Goal: Task Accomplishment & Management: Complete application form

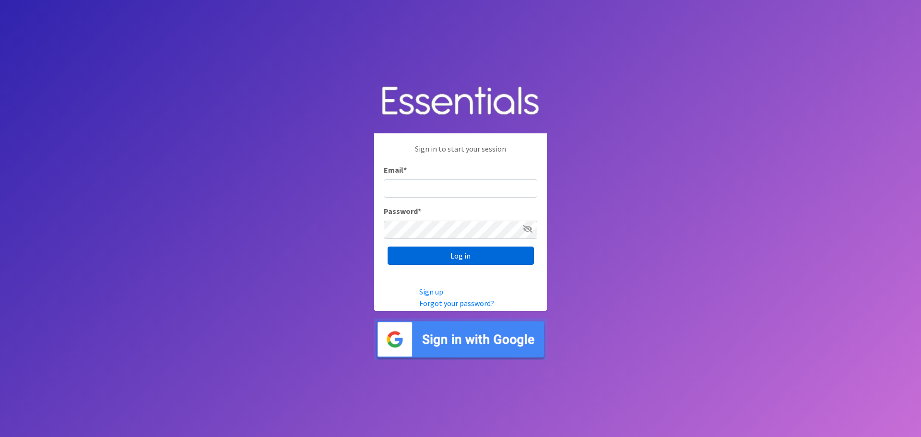
type input "[EMAIL_ADDRESS][DOMAIN_NAME]"
click at [438, 259] on input "Log in" at bounding box center [461, 256] width 146 height 18
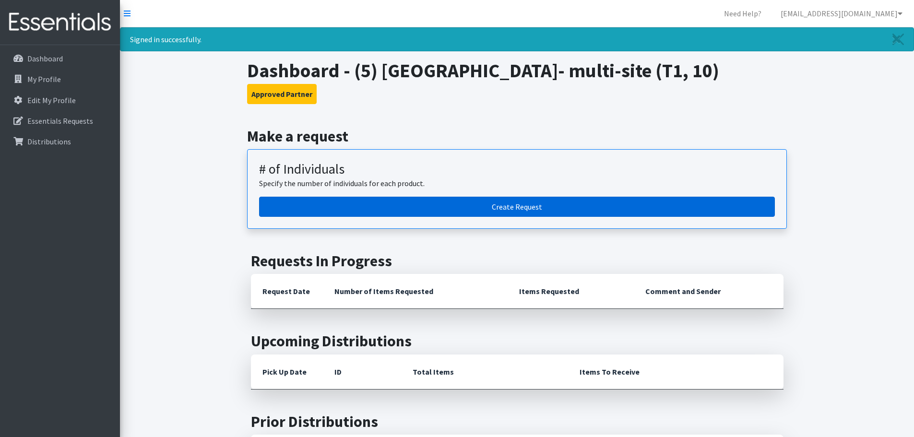
click at [490, 217] on link "Create Request" at bounding box center [517, 207] width 516 height 20
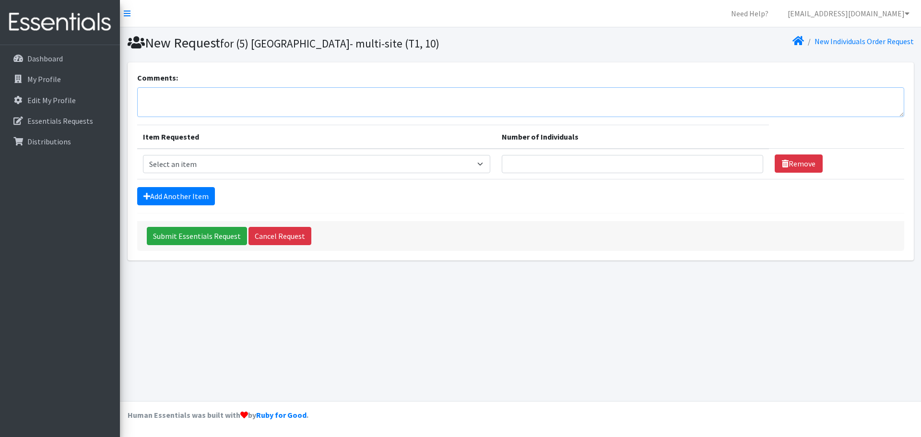
click at [182, 99] on textarea "Comments:" at bounding box center [520, 102] width 767 height 30
type textarea "Virtual- Hunter"
click at [338, 167] on select "Select an item A: Babies - Size 0 (Preemie) A: Babies - Size 01 (newborn) A: Ba…" at bounding box center [316, 164] width 347 height 18
select select "5611"
click at [143, 155] on select "Select an item A: Babies - Size 0 (Preemie) A: Babies - Size 01 (newborn) A: Ba…" at bounding box center [316, 164] width 347 height 18
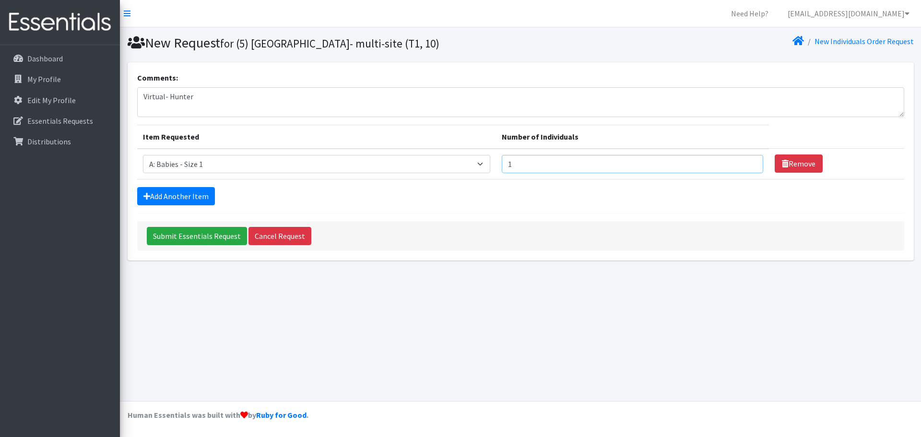
click at [746, 162] on input "1" at bounding box center [633, 164] width 262 height 18
click at [746, 162] on input "2" at bounding box center [633, 164] width 262 height 18
click at [746, 162] on input "3" at bounding box center [633, 164] width 262 height 18
type input "4"
click at [746, 162] on input "4" at bounding box center [633, 164] width 262 height 18
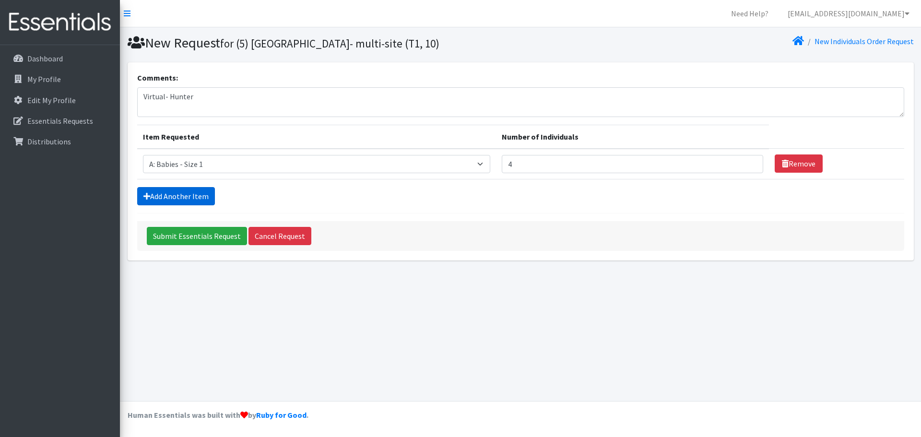
click at [182, 197] on link "Add Another Item" at bounding box center [176, 196] width 78 height 18
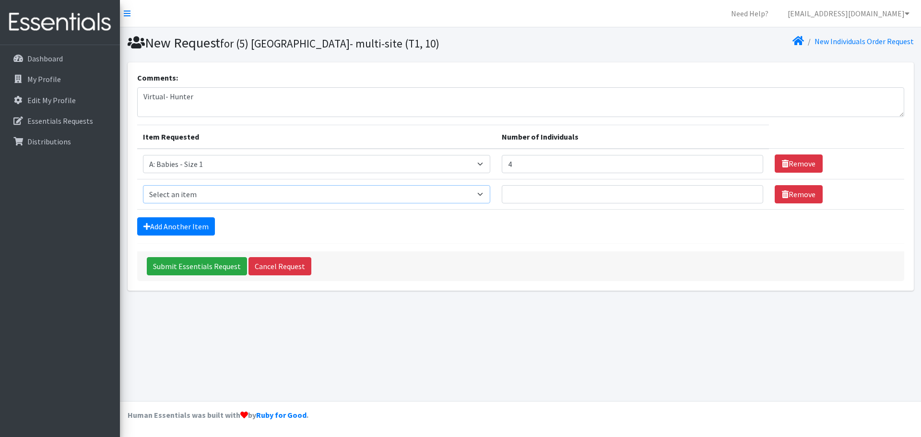
click at [181, 194] on select "Select an item A: Babies - Size 0 (Preemie) A: Babies - Size 01 (newborn) A: Ba…" at bounding box center [316, 194] width 347 height 18
select select "5612"
click at [143, 185] on select "Select an item A: Babies - Size 0 (Preemie) A: Babies - Size 01 (newborn) A: Ba…" at bounding box center [316, 194] width 347 height 18
click at [747, 191] on input "1" at bounding box center [633, 194] width 262 height 18
type input "2"
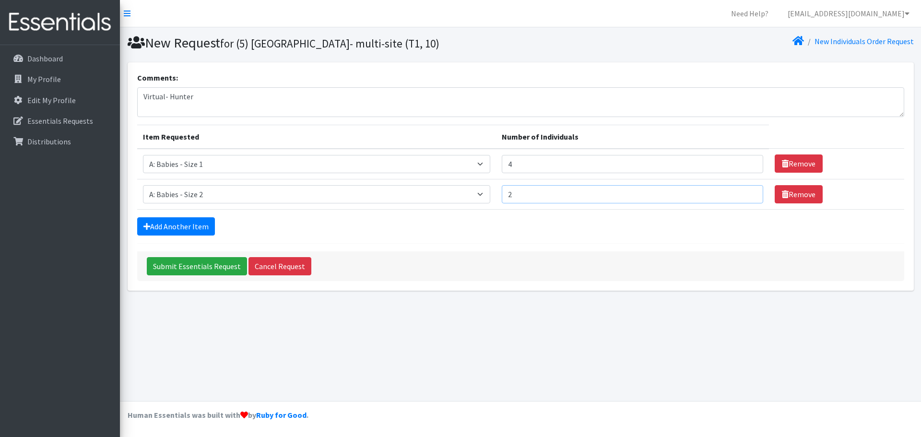
click at [747, 191] on input "2" at bounding box center [633, 194] width 262 height 18
click at [158, 224] on link "Add Another Item" at bounding box center [176, 226] width 78 height 18
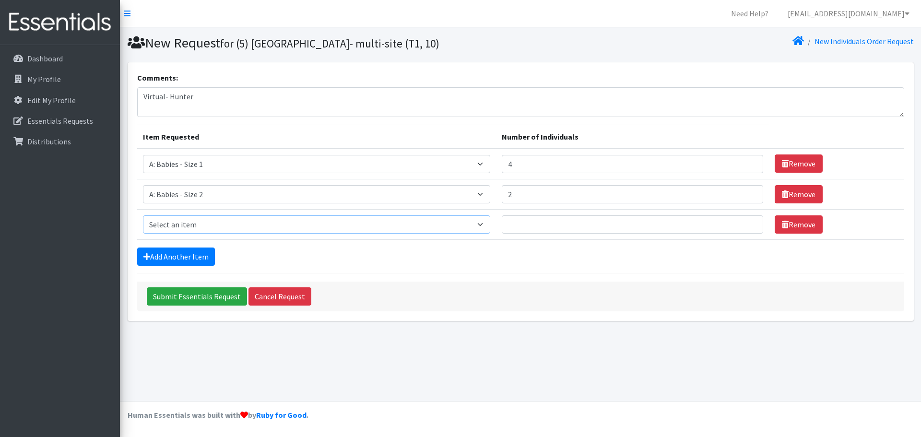
click at [179, 223] on select "Select an item A: Babies - Size 0 (Preemie) A: Babies - Size 01 (newborn) A: Ba…" at bounding box center [316, 224] width 347 height 18
select select "5614"
click at [143, 215] on select "Select an item A: Babies - Size 0 (Preemie) A: Babies - Size 01 (newborn) A: Ba…" at bounding box center [316, 224] width 347 height 18
click at [747, 220] on input "1" at bounding box center [633, 224] width 262 height 18
type input "2"
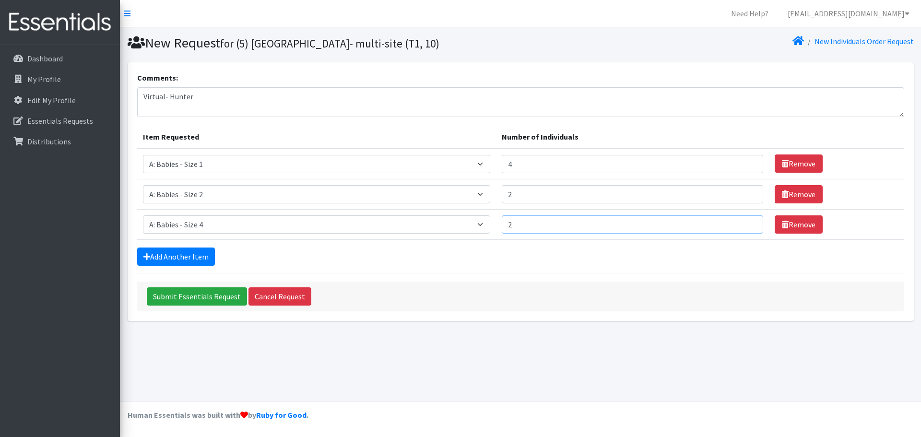
click at [747, 220] on input "2" at bounding box center [633, 224] width 262 height 18
click at [169, 250] on link "Add Another Item" at bounding box center [176, 257] width 78 height 18
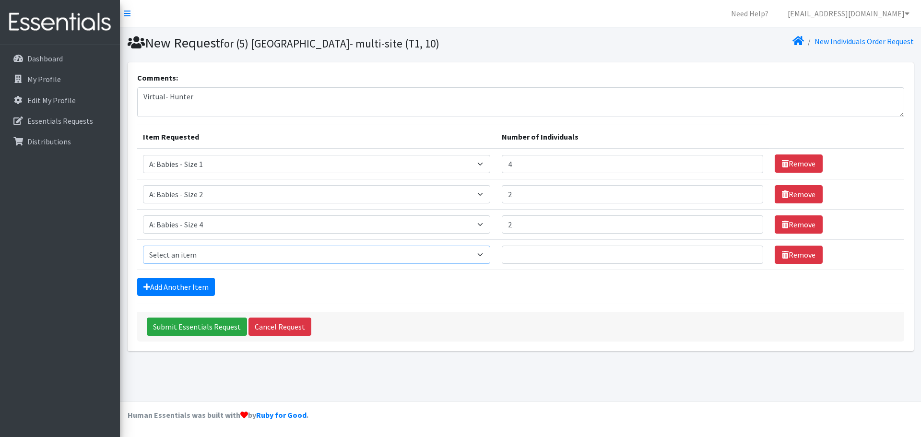
click at [204, 254] on select "Select an item A: Babies - Size 0 (Preemie) A: Babies - Size 01 (newborn) A: Ba…" at bounding box center [316, 255] width 347 height 18
select select "5617"
click at [143, 246] on select "Select an item A: Babies - Size 0 (Preemie) A: Babies - Size 01 (newborn) A: Ba…" at bounding box center [316, 255] width 347 height 18
type input "1"
click at [749, 251] on input "1" at bounding box center [633, 255] width 262 height 18
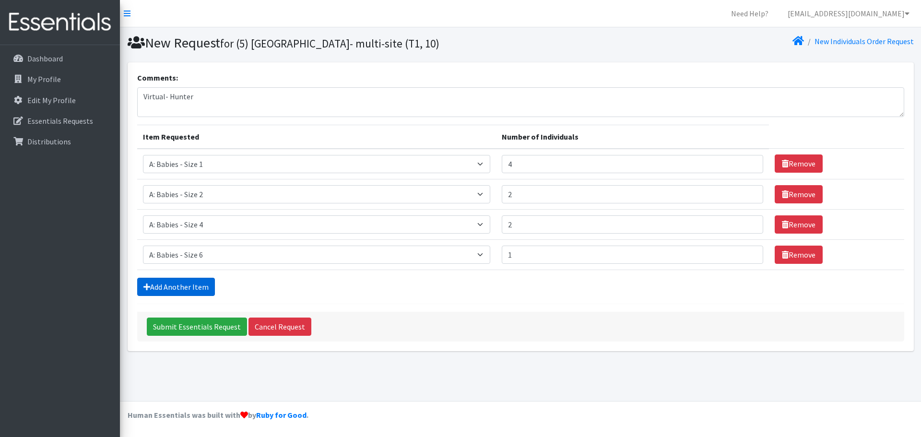
click at [189, 288] on link "Add Another Item" at bounding box center [176, 287] width 78 height 18
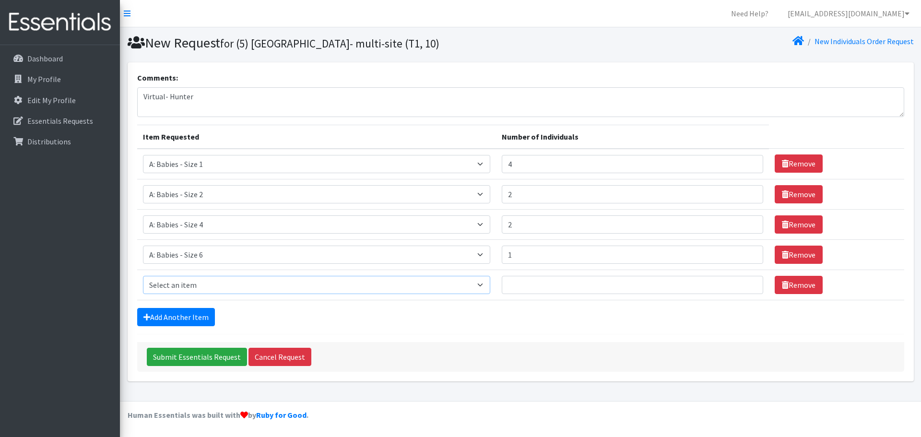
click at [200, 283] on select "Select an item A: Babies - Size 0 (Preemie) A: Babies - Size 01 (newborn) A: Ba…" at bounding box center [316, 285] width 347 height 18
select select "8888"
click at [143, 276] on select "Select an item A: Babies - Size 0 (Preemie) A: Babies - Size 01 (newborn) A: Ba…" at bounding box center [316, 285] width 347 height 18
click at [755, 283] on input "Number of Individuals" at bounding box center [633, 285] width 262 height 18
type input "1"
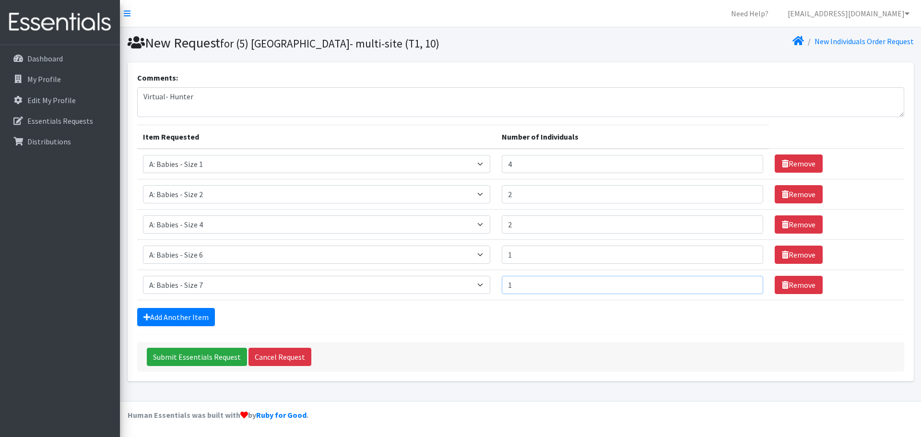
click at [748, 283] on input "1" at bounding box center [633, 285] width 262 height 18
click at [175, 315] on link "Add Another Item" at bounding box center [176, 317] width 78 height 18
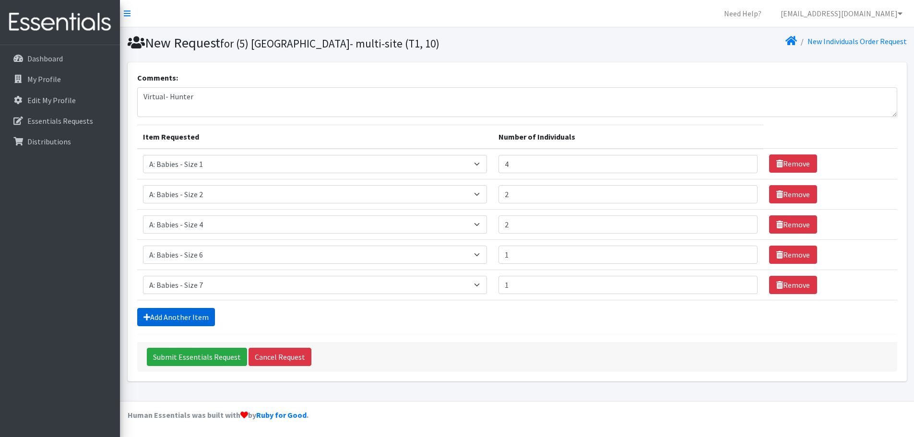
scroll to position [18, 0]
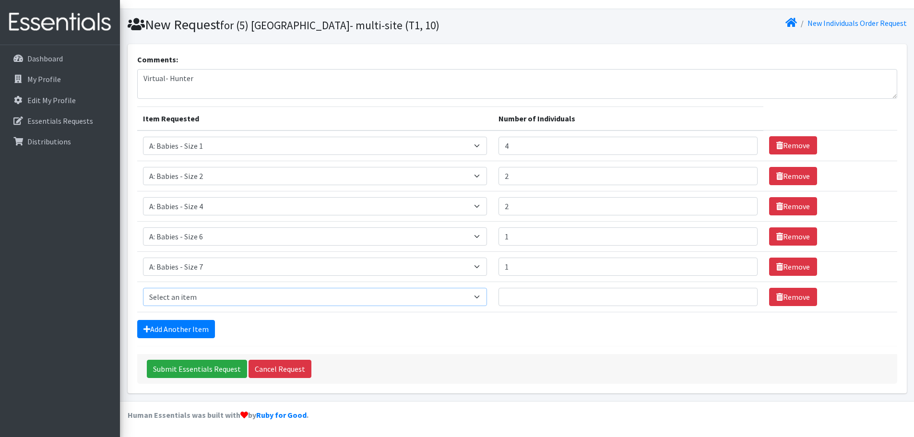
click at [222, 299] on select "Select an item A: Babies - Size 0 (Preemie) A: Babies - Size 01 (newborn) A: Ba…" at bounding box center [315, 297] width 344 height 18
select select "5598"
click at [143, 288] on select "Select an item A: Babies - Size 0 (Preemie) A: Babies - Size 01 (newborn) A: Ba…" at bounding box center [315, 297] width 344 height 18
type input "1"
click at [740, 296] on input "1" at bounding box center [628, 297] width 259 height 18
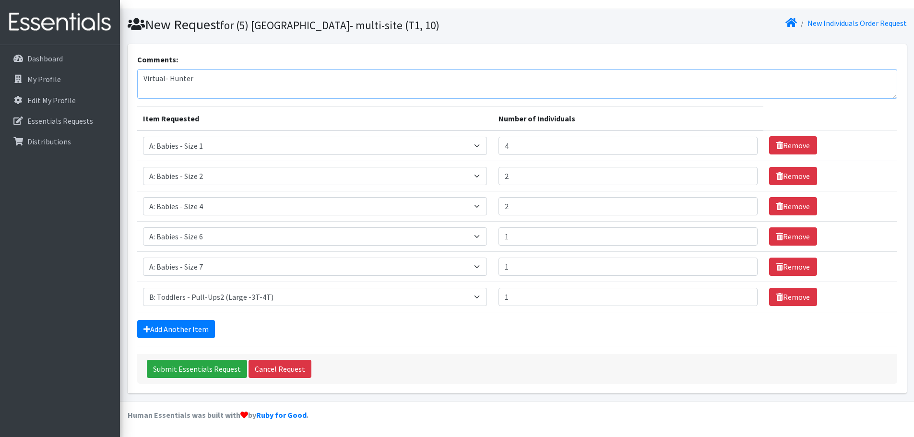
click at [165, 80] on textarea "Virtual- Hunter" at bounding box center [517, 84] width 760 height 30
type textarea "Virtual site- Hunter"
click at [201, 369] on input "Submit Essentials Request" at bounding box center [197, 369] width 100 height 18
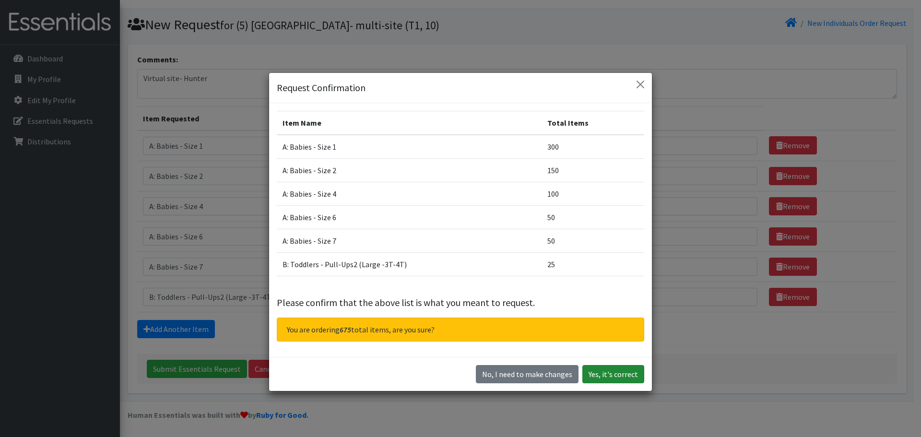
click at [625, 375] on button "Yes, it's correct" at bounding box center [614, 374] width 62 height 18
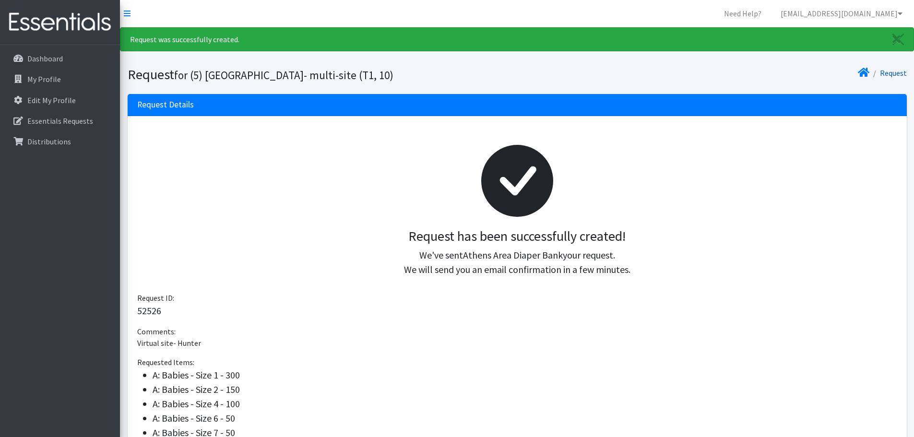
click at [900, 70] on link "Request" at bounding box center [893, 73] width 27 height 10
click at [898, 74] on link "Request" at bounding box center [893, 73] width 27 height 10
click at [867, 71] on icon at bounding box center [864, 73] width 12 height 8
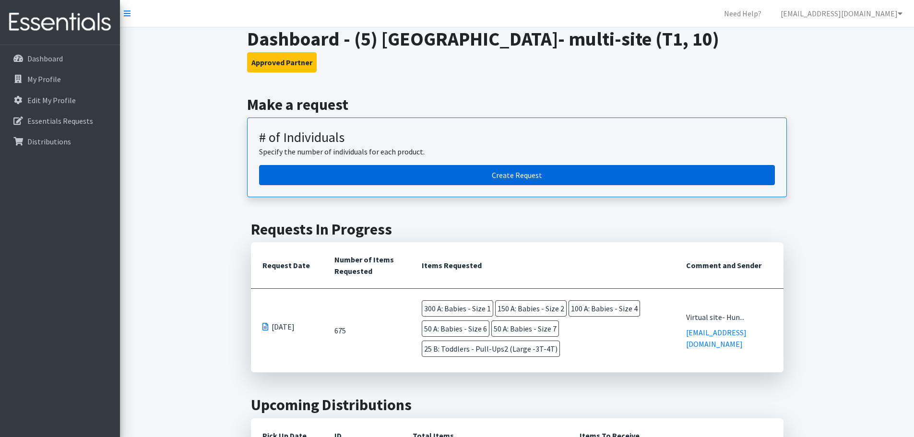
click at [522, 185] on link "Create Request" at bounding box center [517, 175] width 516 height 20
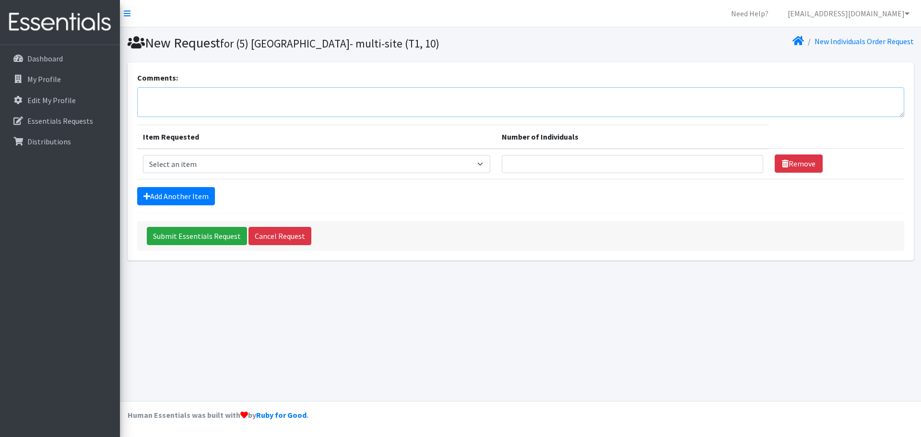
click at [236, 103] on textarea "Comments:" at bounding box center [520, 102] width 767 height 30
type textarea "[PERSON_NAME]"
click at [490, 165] on select "Select an item A: Babies - Size 0 (Preemie) A: Babies - Size 01 (newborn) A: Ba…" at bounding box center [316, 164] width 347 height 18
select select "5611"
click at [143, 155] on select "Select an item A: Babies - Size 0 (Preemie) A: Babies - Size 01 (newborn) A: Ba…" at bounding box center [316, 164] width 347 height 18
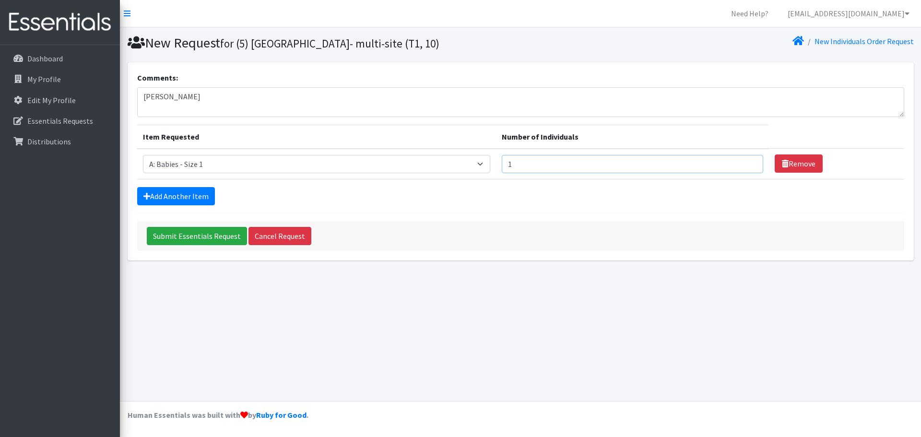
click at [747, 162] on input "1" at bounding box center [633, 164] width 262 height 18
type input "2"
click at [747, 162] on input "2" at bounding box center [633, 164] width 262 height 18
click at [201, 235] on input "Submit Essentials Request" at bounding box center [197, 236] width 100 height 18
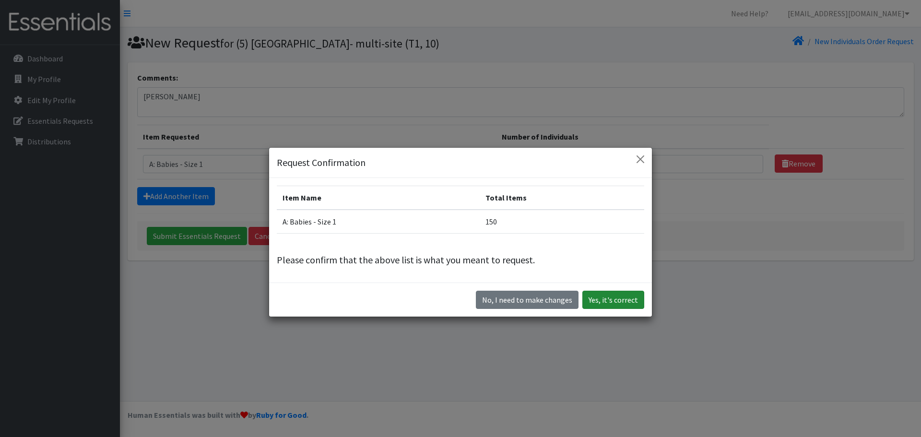
click at [619, 301] on button "Yes, it's correct" at bounding box center [614, 300] width 62 height 18
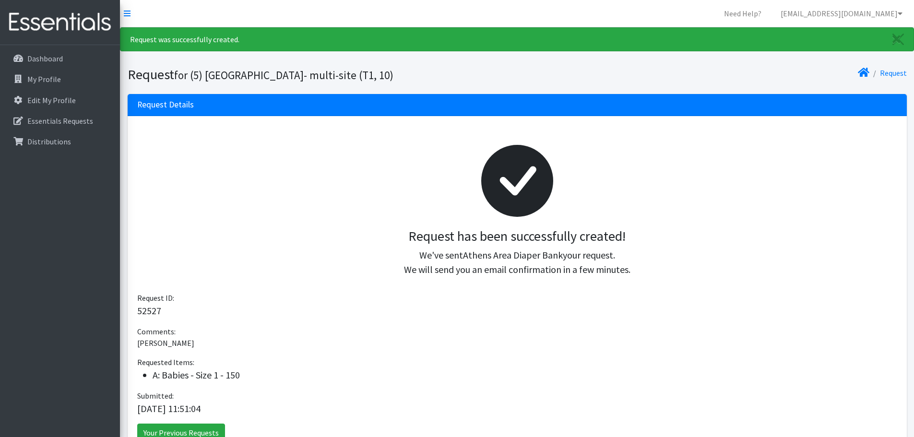
click at [870, 71] on li "Request" at bounding box center [887, 73] width 37 height 14
click at [861, 74] on icon at bounding box center [864, 73] width 12 height 8
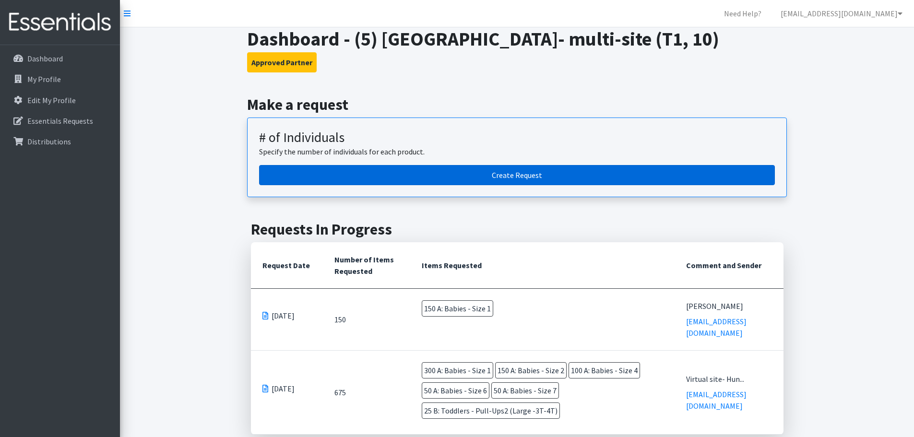
click at [481, 185] on link "Create Request" at bounding box center [517, 175] width 516 height 20
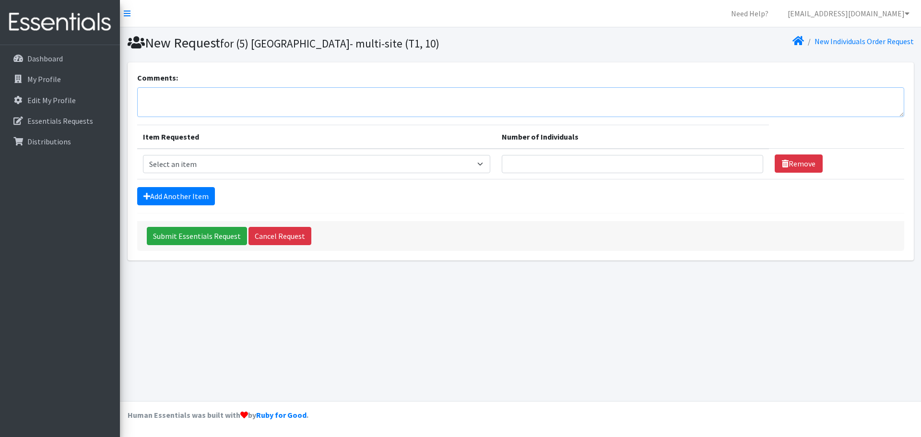
click at [218, 99] on textarea "Comments:" at bounding box center [520, 102] width 767 height 30
type textarea "[PERSON_NAME]"
click at [259, 167] on select "Select an item A: Babies - Size 0 (Preemie) A: Babies - Size 01 (newborn) A: Ba…" at bounding box center [316, 164] width 347 height 18
select select "5611"
click at [143, 155] on select "Select an item A: Babies - Size 0 (Preemie) A: Babies - Size 01 (newborn) A: Ba…" at bounding box center [316, 164] width 347 height 18
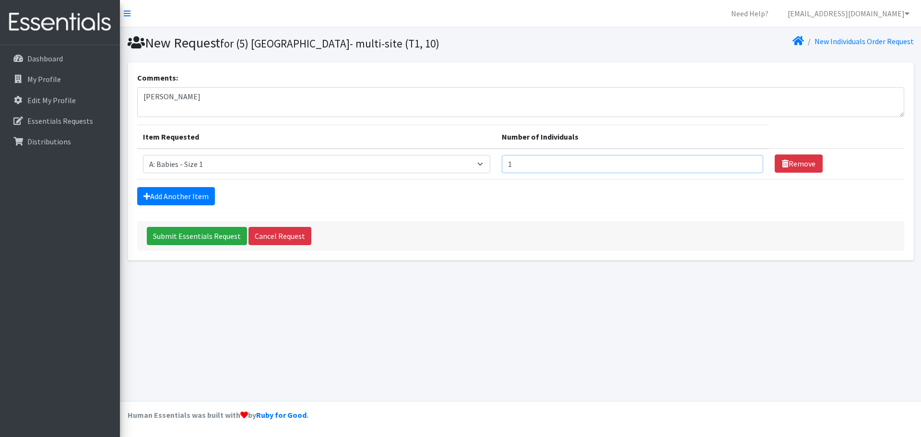
type input "1"
click at [744, 159] on input "1" at bounding box center [633, 164] width 262 height 18
click at [195, 237] on input "Submit Essentials Request" at bounding box center [197, 236] width 100 height 18
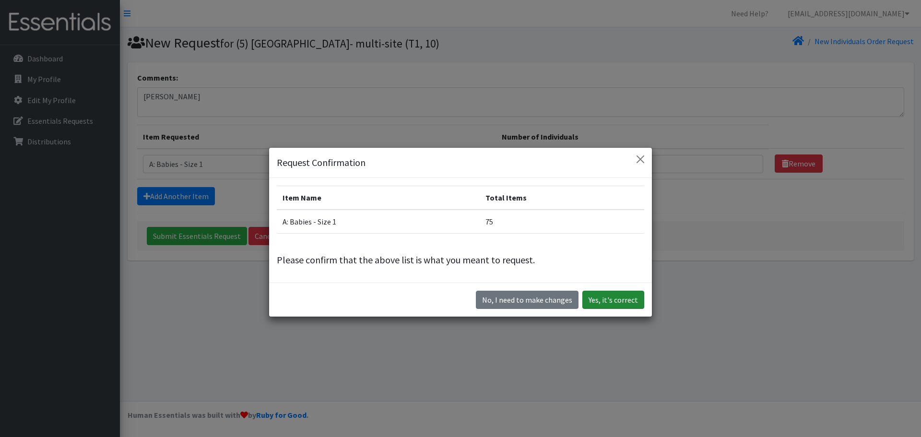
click at [612, 301] on button "Yes, it's correct" at bounding box center [614, 300] width 62 height 18
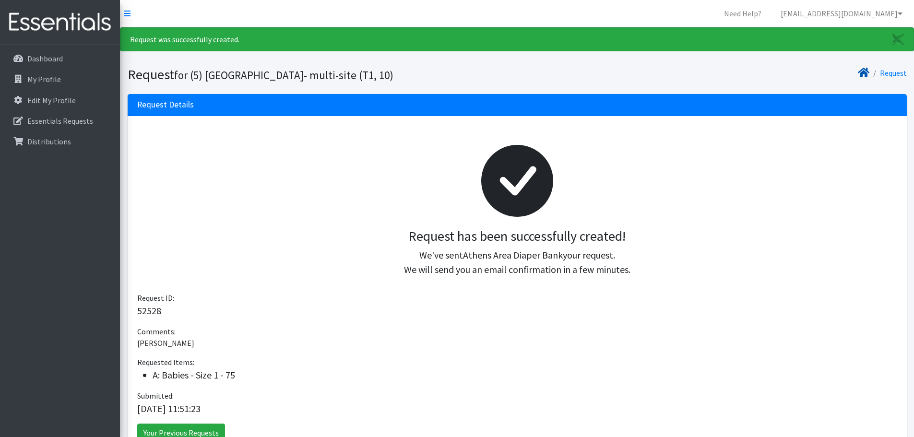
click at [865, 73] on icon at bounding box center [864, 73] width 12 height 8
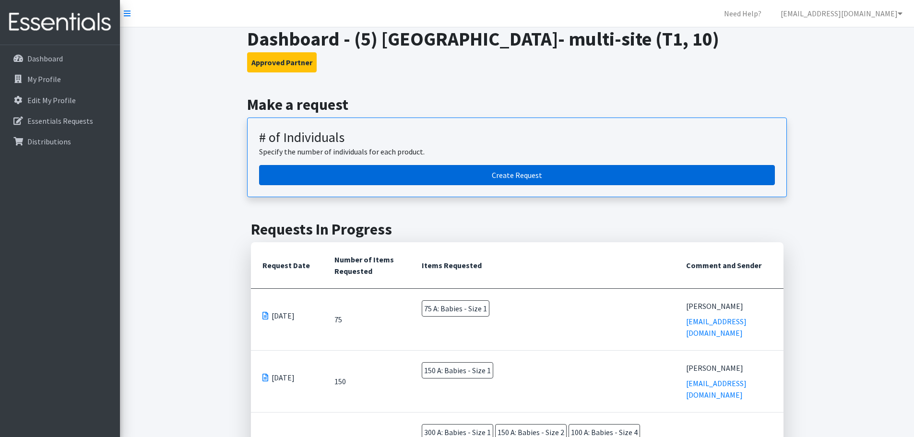
click at [486, 185] on link "Create Request" at bounding box center [517, 175] width 516 height 20
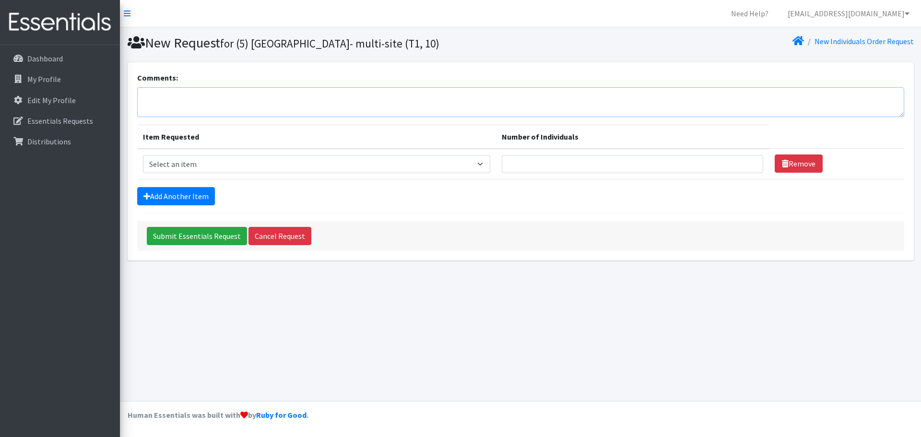
click at [200, 104] on textarea "Comments:" at bounding box center [520, 102] width 767 height 30
type textarea "[PERSON_NAME] [PERSON_NAME]"
click at [283, 166] on select "Select an item A: Babies - Size 0 (Preemie) A: Babies - Size 01 (newborn) A: Ba…" at bounding box center [316, 164] width 347 height 18
select select "5612"
click at [143, 155] on select "Select an item A: Babies - Size 0 (Preemie) A: Babies - Size 01 (newborn) A: Ba…" at bounding box center [316, 164] width 347 height 18
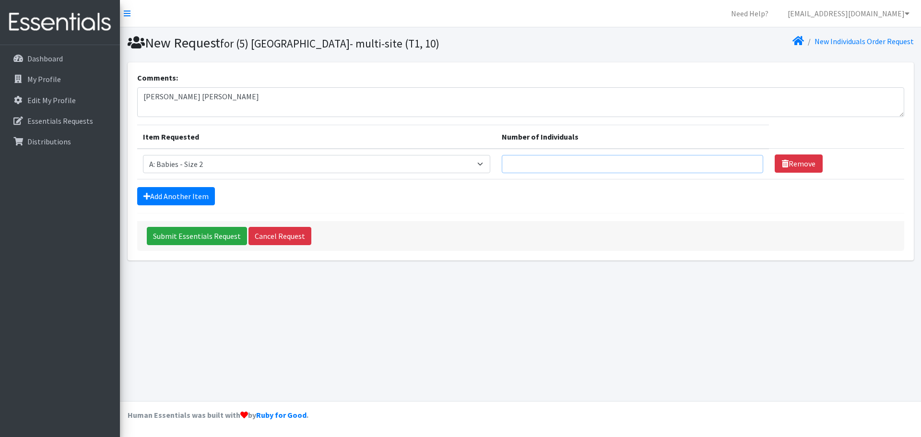
drag, startPoint x: 742, startPoint y: 161, endPoint x: 748, endPoint y: 161, distance: 5.3
click at [742, 161] on input "Number of Individuals" at bounding box center [633, 164] width 262 height 18
type input "1"
click at [748, 161] on input "1" at bounding box center [633, 164] width 262 height 18
click at [191, 193] on link "Add Another Item" at bounding box center [176, 196] width 78 height 18
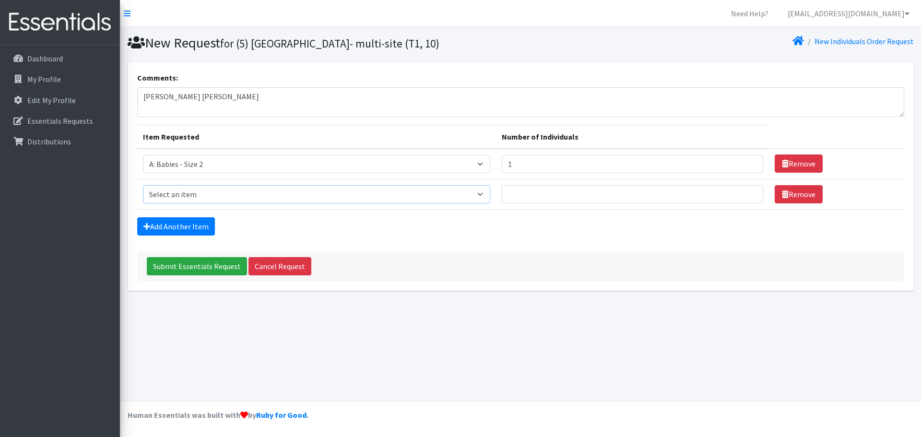
click at [205, 196] on select "Select an item A: Babies - Size 0 (Preemie) A: Babies - Size 01 (newborn) A: Ba…" at bounding box center [316, 194] width 347 height 18
select select "5611"
click at [143, 185] on select "Select an item A: Babies - Size 0 (Preemie) A: Babies - Size 01 (newborn) A: Ba…" at bounding box center [316, 194] width 347 height 18
type input "1"
click at [747, 191] on input "1" at bounding box center [633, 194] width 262 height 18
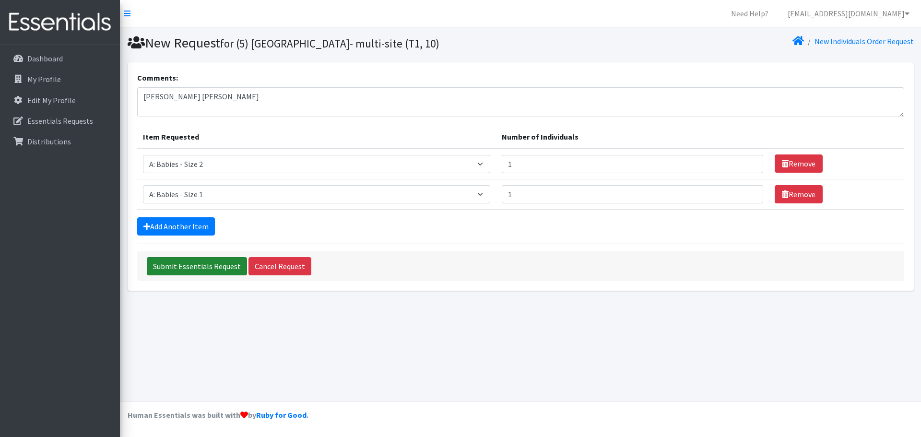
click at [201, 266] on input "Submit Essentials Request" at bounding box center [197, 266] width 100 height 18
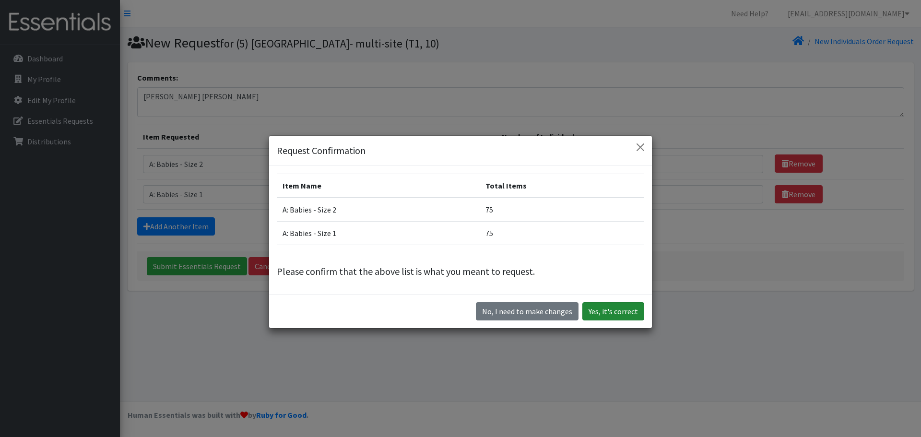
click at [619, 310] on button "Yes, it's correct" at bounding box center [614, 311] width 62 height 18
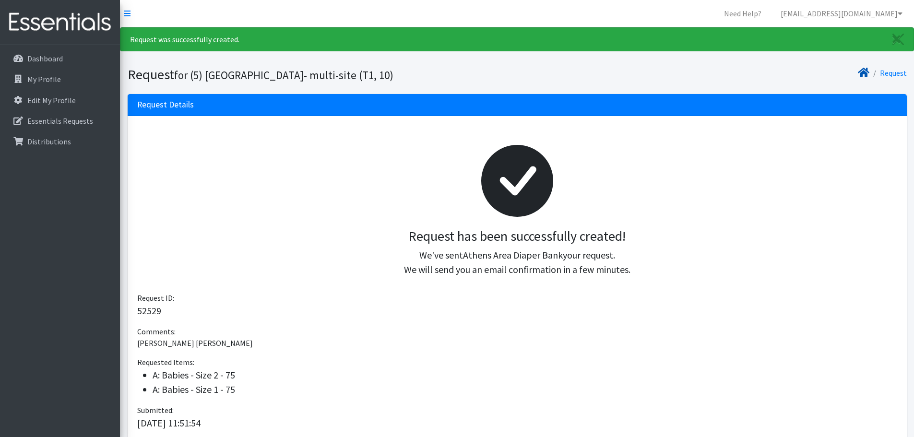
click at [864, 72] on icon at bounding box center [864, 73] width 12 height 8
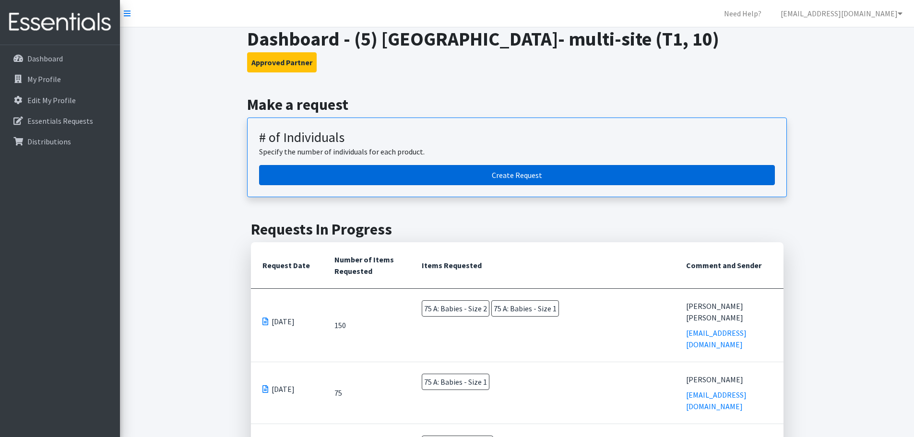
click at [540, 185] on link "Create Request" at bounding box center [517, 175] width 516 height 20
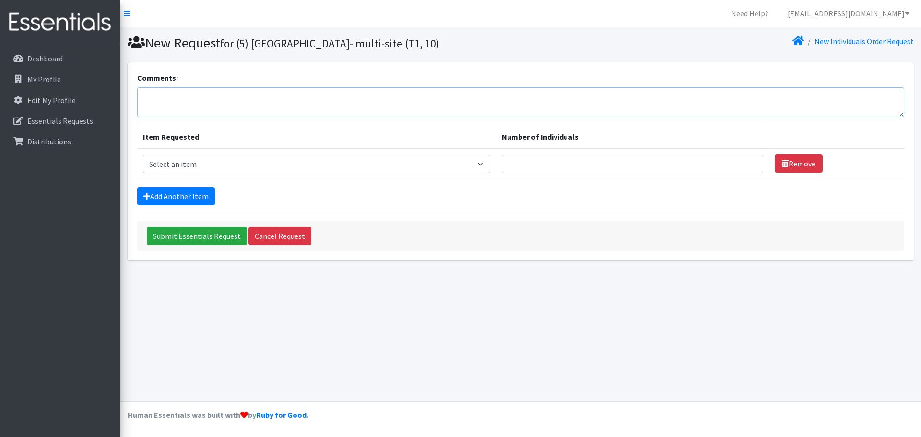
click at [278, 98] on textarea "Comments:" at bounding box center [520, 102] width 767 height 30
type textarea "[PERSON_NAME] [PERSON_NAME]"
click at [356, 164] on select "Select an item A: Babies - Size 0 (Preemie) A: Babies - Size 01 (newborn) A: Ba…" at bounding box center [316, 164] width 347 height 18
select select "5617"
click at [143, 155] on select "Select an item A: Babies - Size 0 (Preemie) A: Babies - Size 01 (newborn) A: Ba…" at bounding box center [316, 164] width 347 height 18
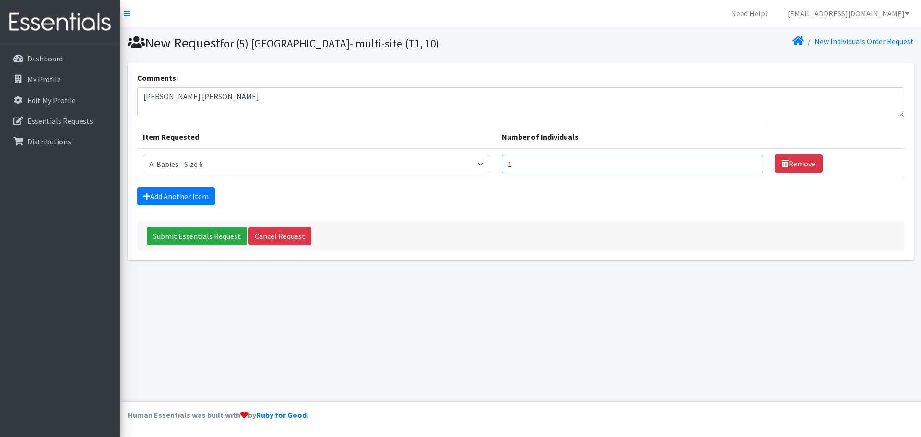
type input "1"
click at [750, 161] on input "1" at bounding box center [633, 164] width 262 height 18
click at [161, 197] on link "Add Another Item" at bounding box center [176, 196] width 78 height 18
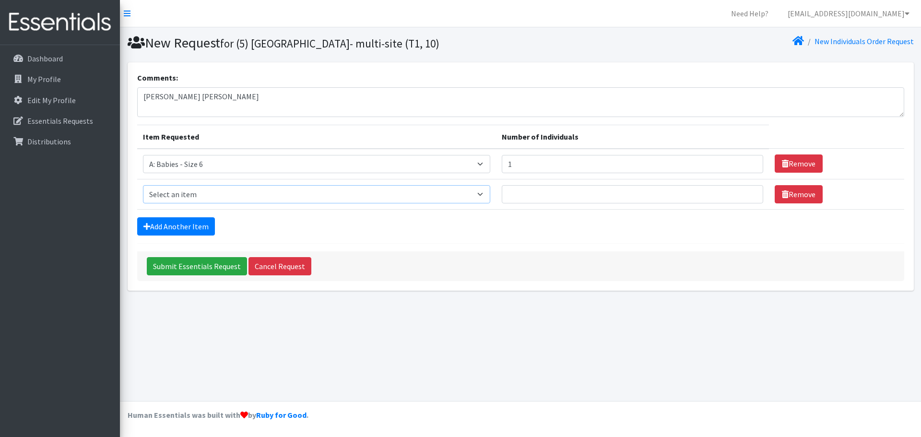
click at [208, 200] on select "Select an item A: Babies - Size 0 (Preemie) A: Babies - Size 01 (newborn) A: Ba…" at bounding box center [316, 194] width 347 height 18
select select "5597"
click at [143, 185] on select "Select an item A: Babies - Size 0 (Preemie) A: Babies - Size 01 (newborn) A: Ba…" at bounding box center [316, 194] width 347 height 18
type input "1"
click at [747, 190] on input "1" at bounding box center [633, 194] width 262 height 18
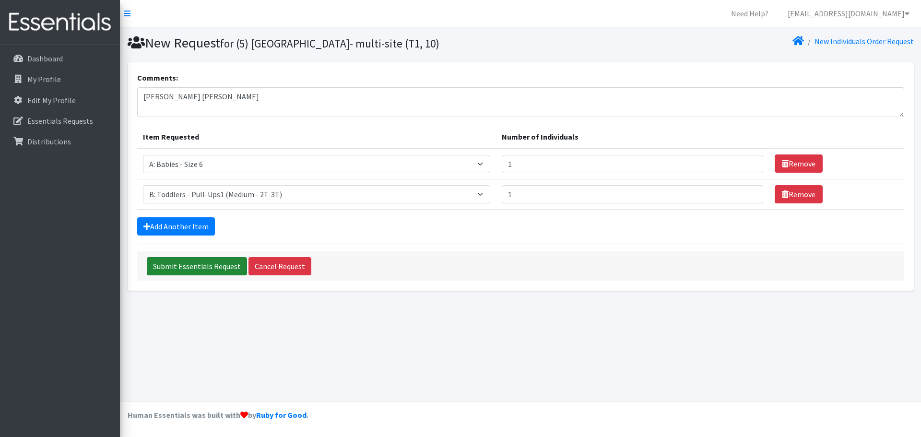
click at [191, 268] on input "Submit Essentials Request" at bounding box center [197, 266] width 100 height 18
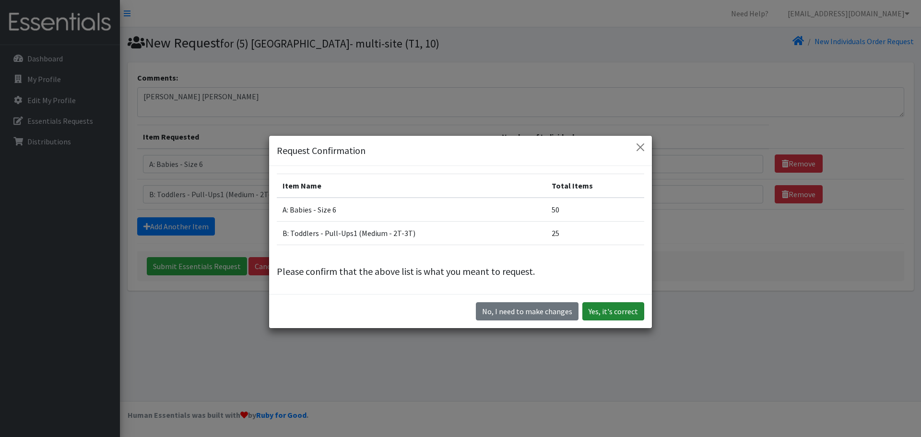
click at [619, 311] on button "Yes, it's correct" at bounding box center [614, 311] width 62 height 18
